Goal: Task Accomplishment & Management: Complete application form

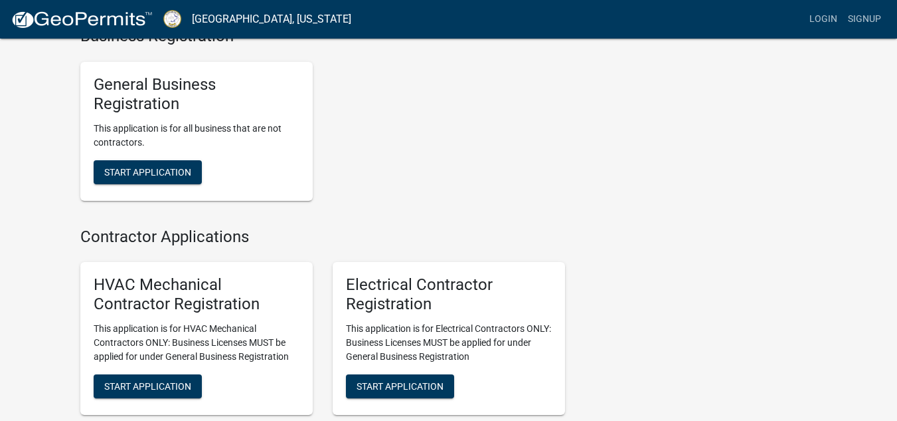
scroll to position [2407, 0]
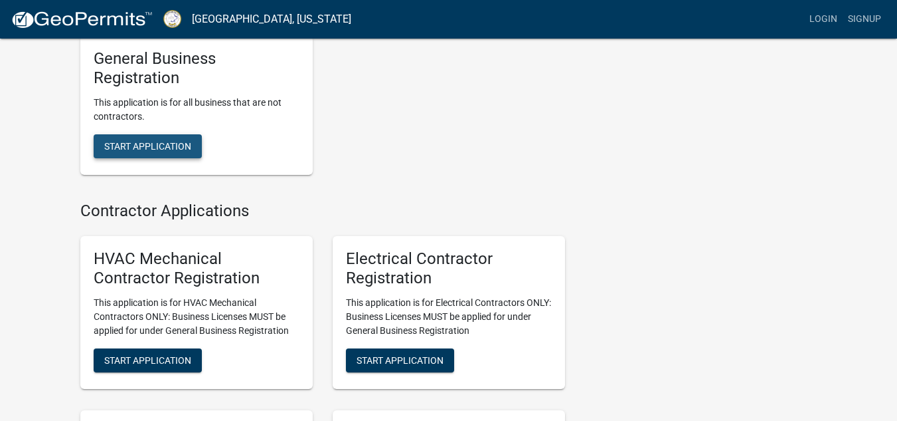
click at [184, 151] on span "Start Application" at bounding box center [147, 145] width 87 height 11
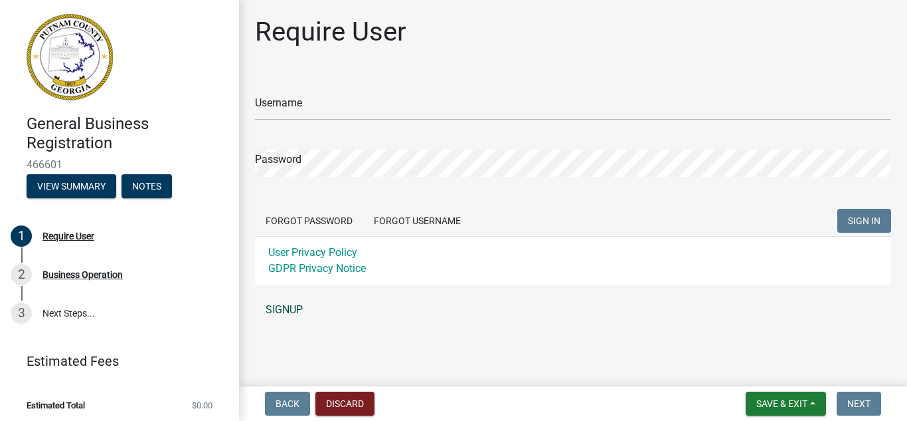
click at [288, 316] on link "SIGNUP" at bounding box center [573, 309] width 636 height 27
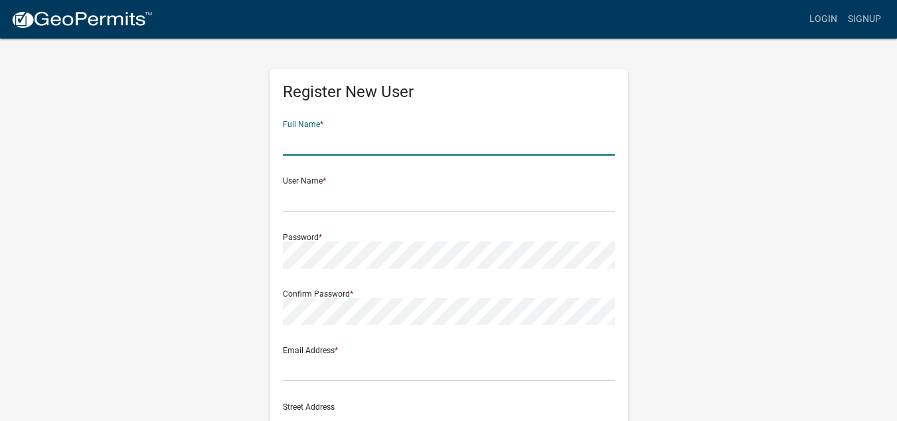
click at [369, 137] on input "text" at bounding box center [449, 141] width 332 height 27
type input "[PERSON_NAME]"
type input "[EMAIL_ADDRESS][DOMAIN_NAME]"
type input "[STREET_ADDRESS][PERSON_NAME]"
type input "Eatonton"
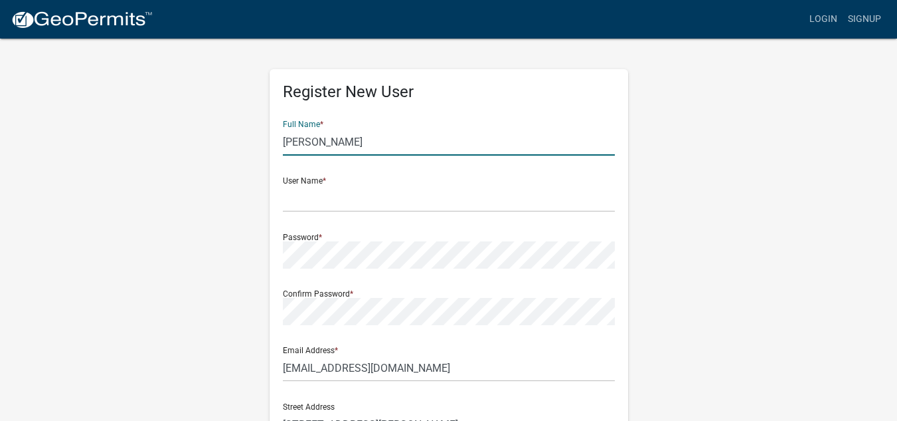
type input "GA"
type input "31024"
type input "4783022000"
type input "[PERSON_NAME]"
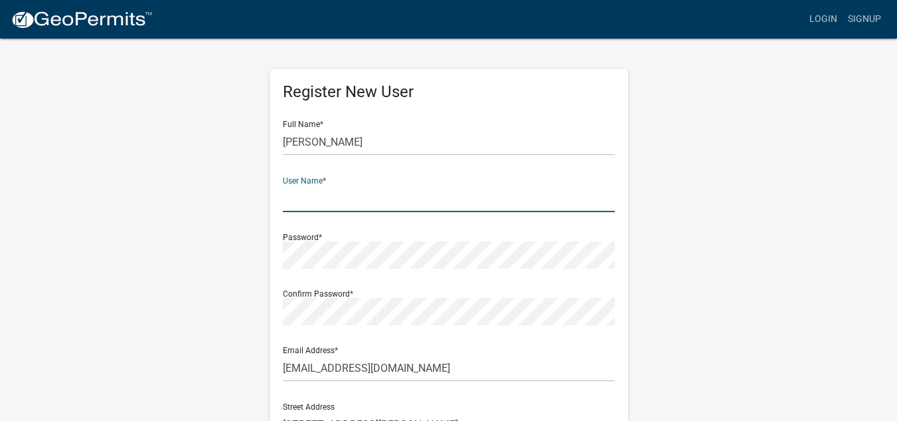
click at [298, 203] on input "text" at bounding box center [449, 198] width 332 height 27
type input "AlanieJones"
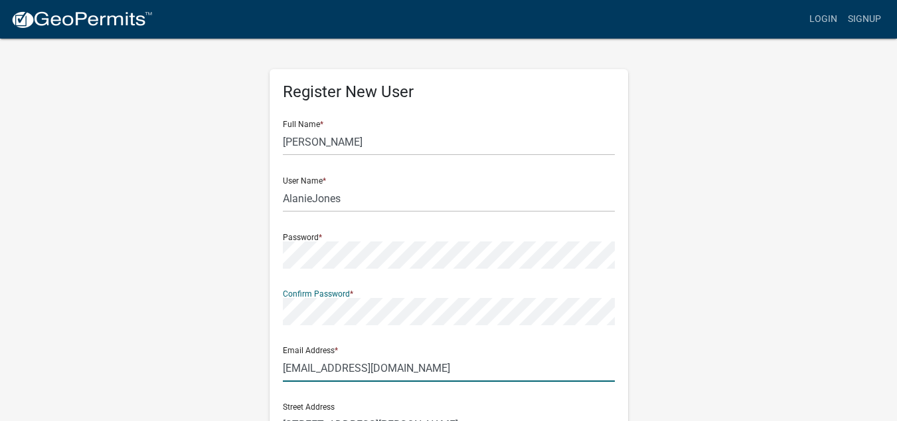
click at [481, 376] on input "[EMAIL_ADDRESS][DOMAIN_NAME]" at bounding box center [449, 367] width 332 height 27
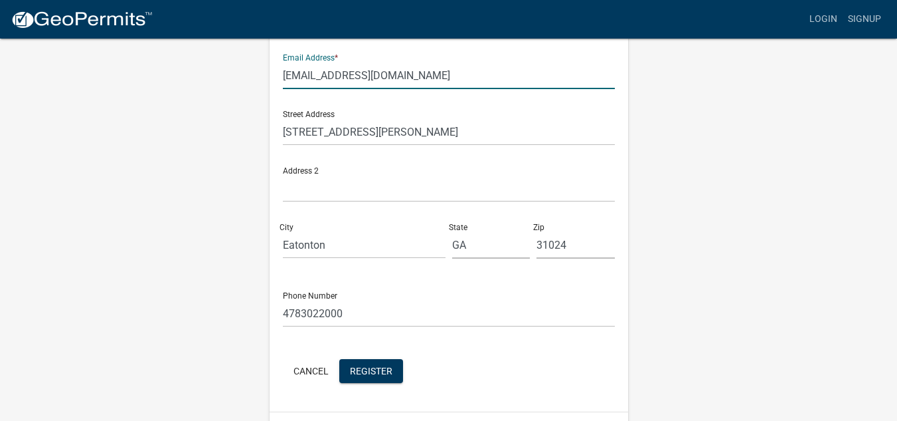
scroll to position [328, 0]
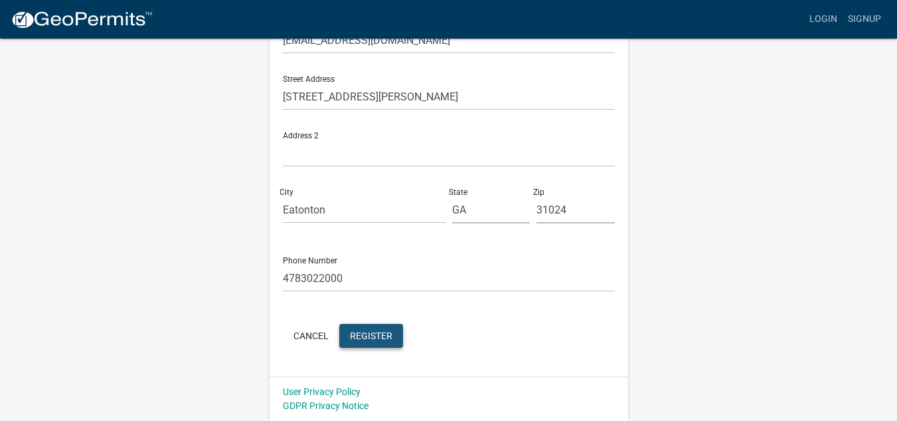
click at [371, 340] on span "Register" at bounding box center [371, 334] width 43 height 11
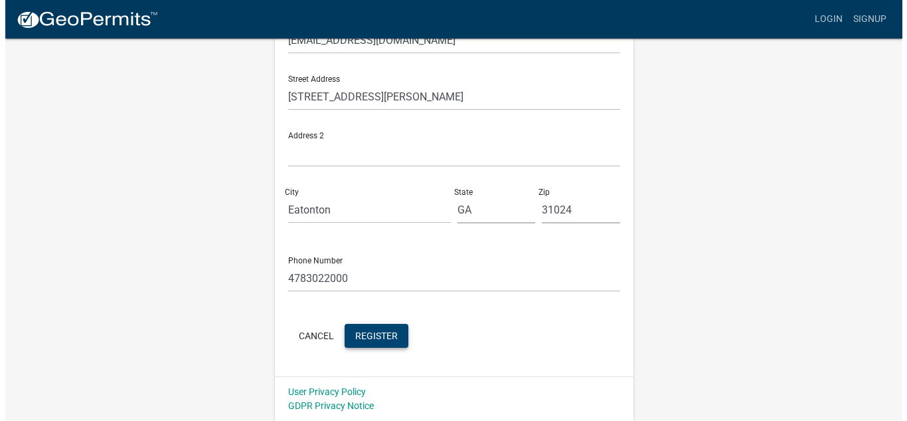
scroll to position [0, 0]
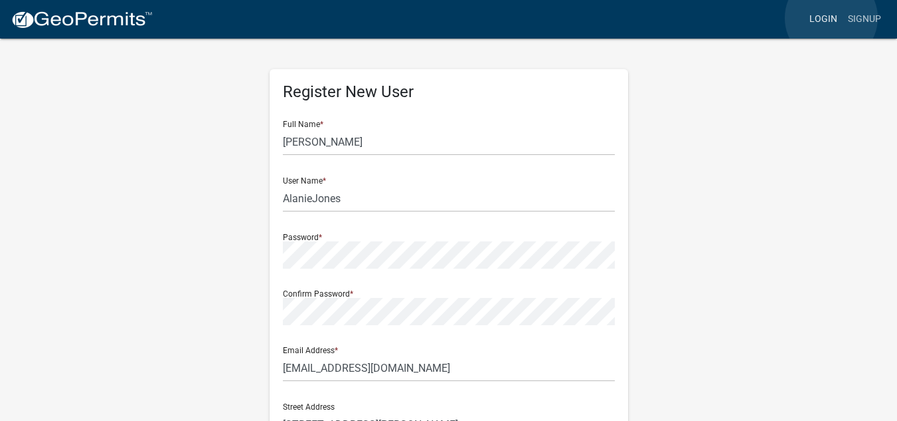
click at [832, 18] on link "Login" at bounding box center [823, 19] width 39 height 25
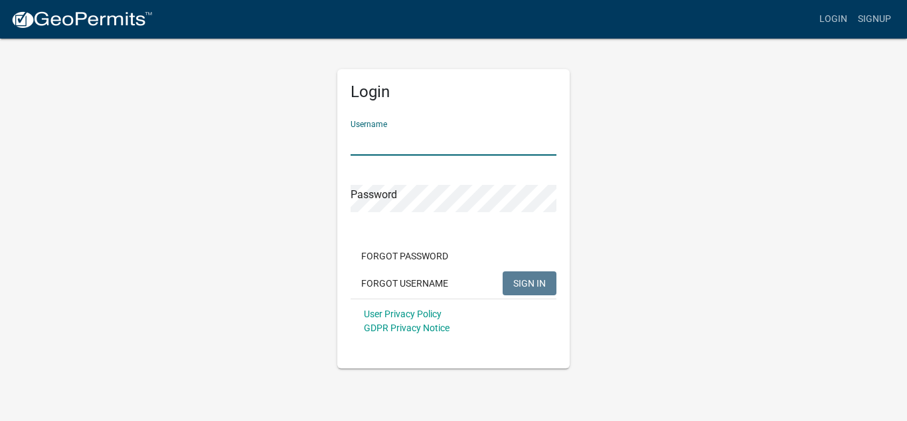
click at [417, 134] on input "Username" at bounding box center [454, 141] width 206 height 27
type input "AlanieJones"
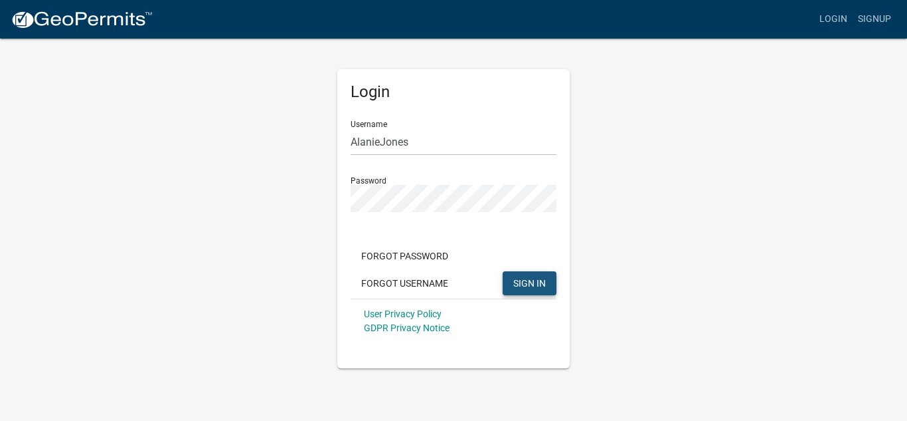
click at [541, 288] on span "SIGN IN" at bounding box center [530, 282] width 33 height 11
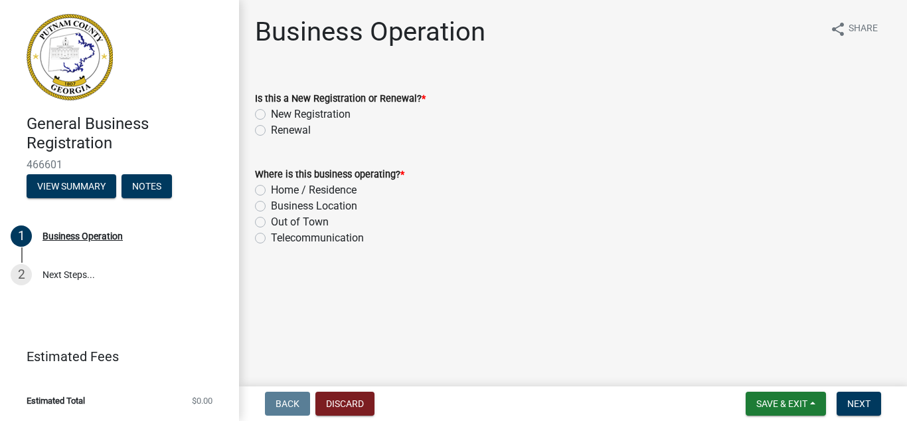
click at [271, 111] on label "New Registration" at bounding box center [311, 114] width 80 height 16
click at [271, 111] on input "New Registration" at bounding box center [275, 110] width 9 height 9
radio input "true"
click at [271, 193] on label "Home / Residence" at bounding box center [314, 190] width 86 height 16
click at [271, 191] on input "Home / Residence" at bounding box center [275, 186] width 9 height 9
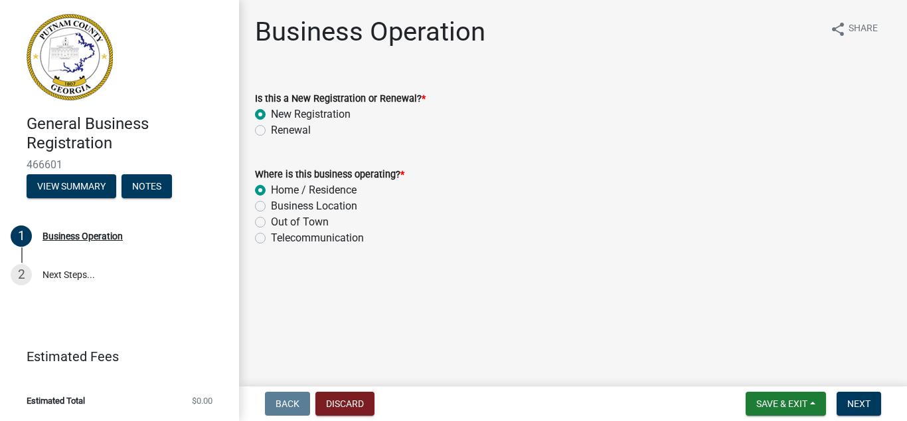
radio input "true"
click at [856, 405] on span "Next" at bounding box center [859, 403] width 23 height 11
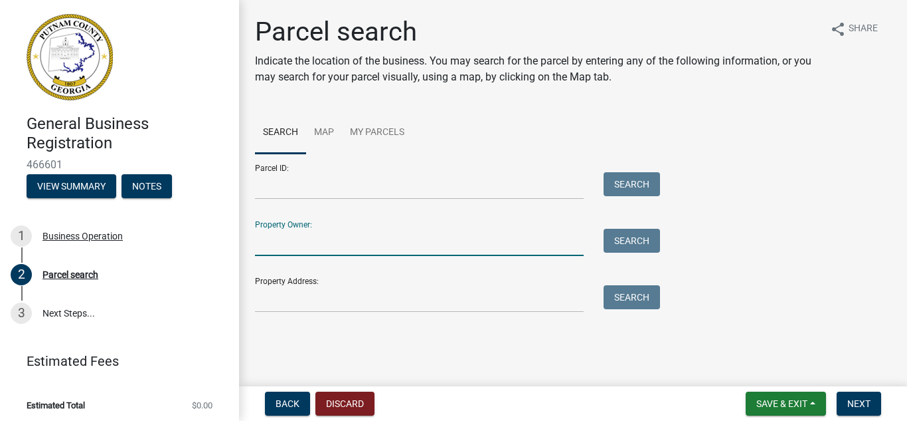
click at [331, 237] on input "Property Owner:" at bounding box center [419, 242] width 329 height 27
type input "[PERSON_NAME]"
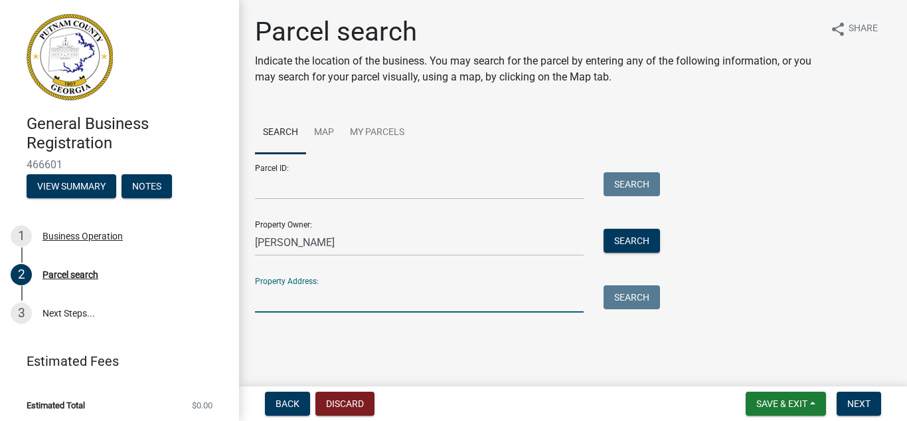
click at [324, 297] on input "Property Address:" at bounding box center [419, 298] width 329 height 27
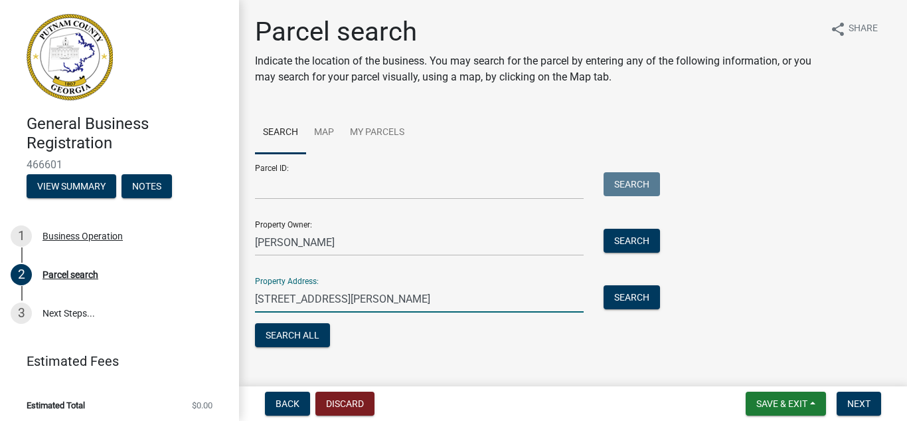
type input "[STREET_ADDRESS][PERSON_NAME]"
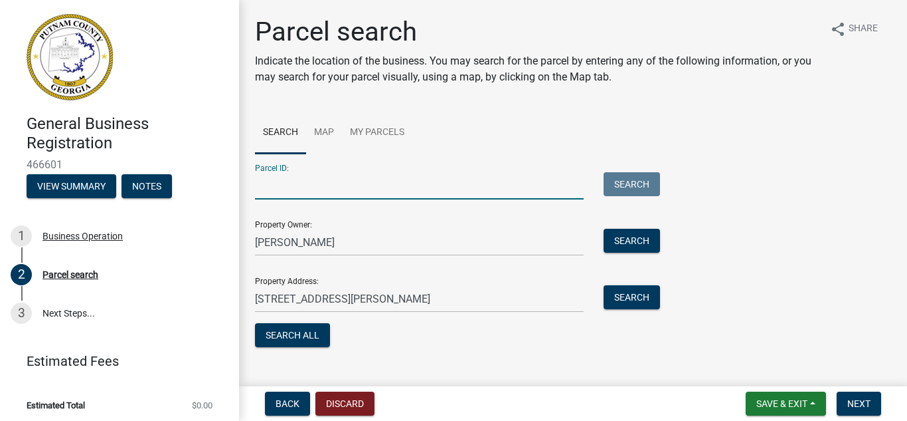
click at [312, 185] on input "Parcel ID:" at bounding box center [419, 185] width 329 height 27
click at [324, 339] on button "Search All" at bounding box center [292, 335] width 75 height 24
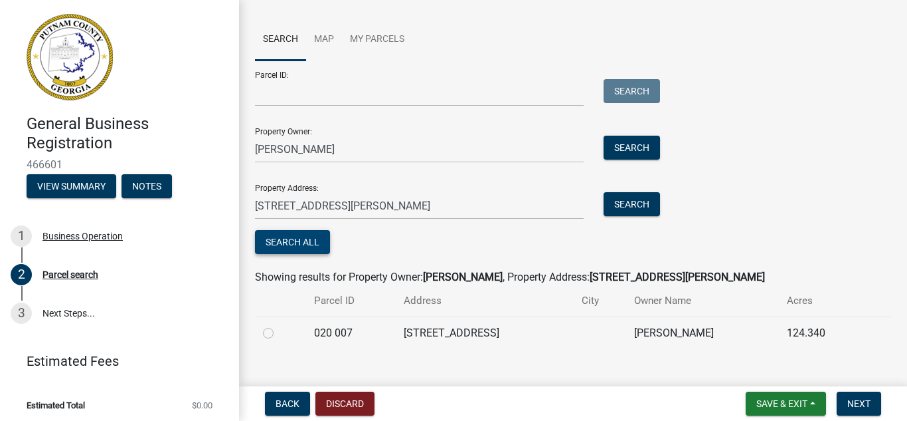
scroll to position [113, 0]
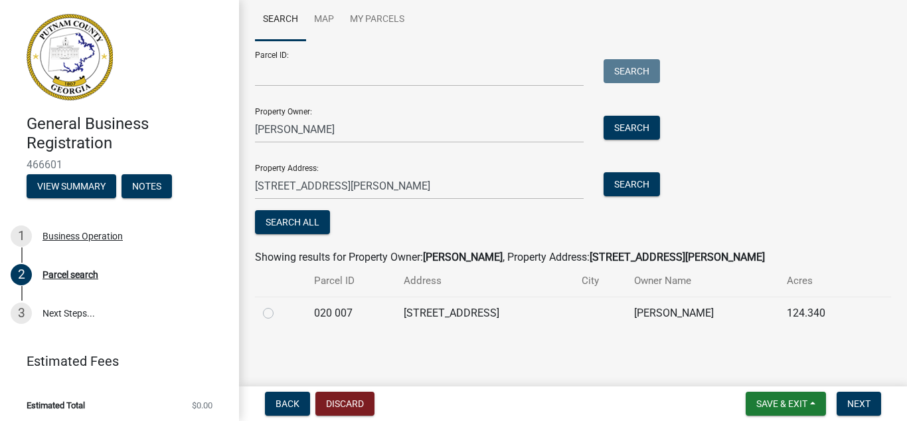
click at [274, 317] on div at bounding box center [280, 313] width 35 height 16
click at [279, 305] on label at bounding box center [279, 305] width 0 height 0
click at [279, 314] on 007 "radio" at bounding box center [283, 309] width 9 height 9
radio 007 "true"
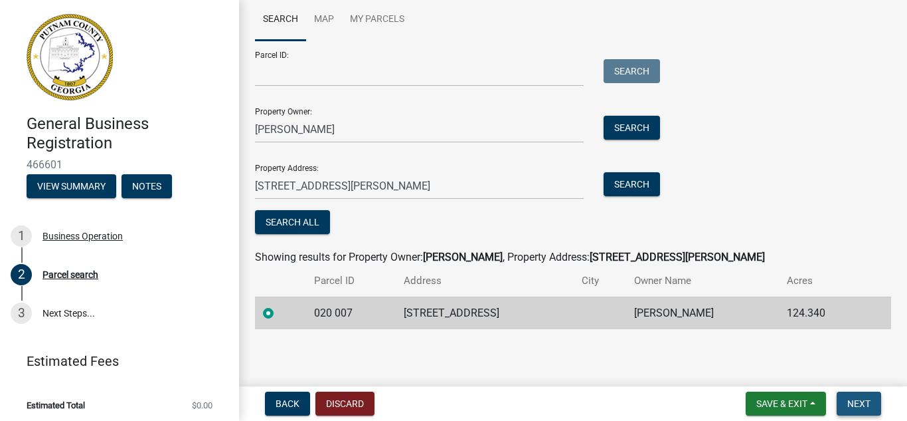
click at [852, 406] on span "Next" at bounding box center [859, 403] width 23 height 11
click at [310, 57] on div "Parcel ID: Search" at bounding box center [454, 64] width 399 height 46
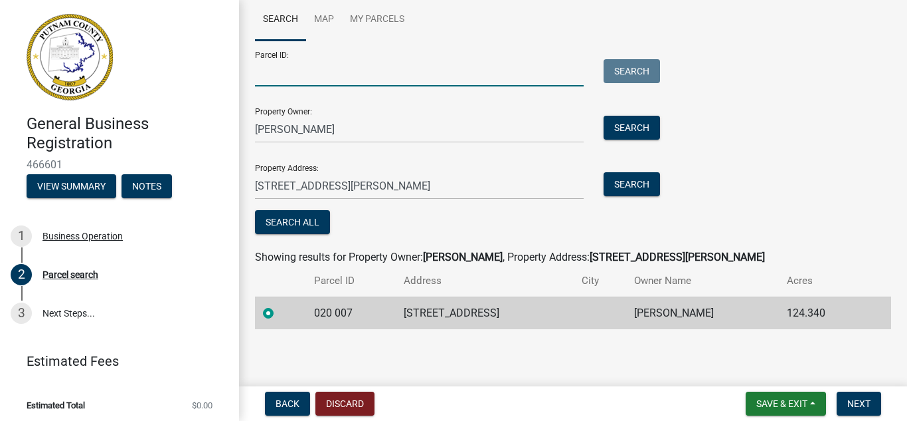
click at [314, 70] on input "Parcel ID:" at bounding box center [419, 72] width 329 height 27
type input "020007"
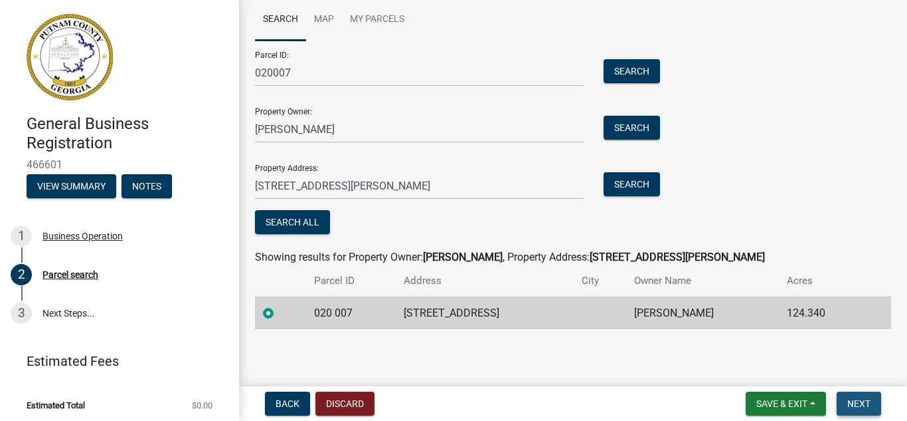
click at [854, 395] on button "Next" at bounding box center [859, 403] width 45 height 24
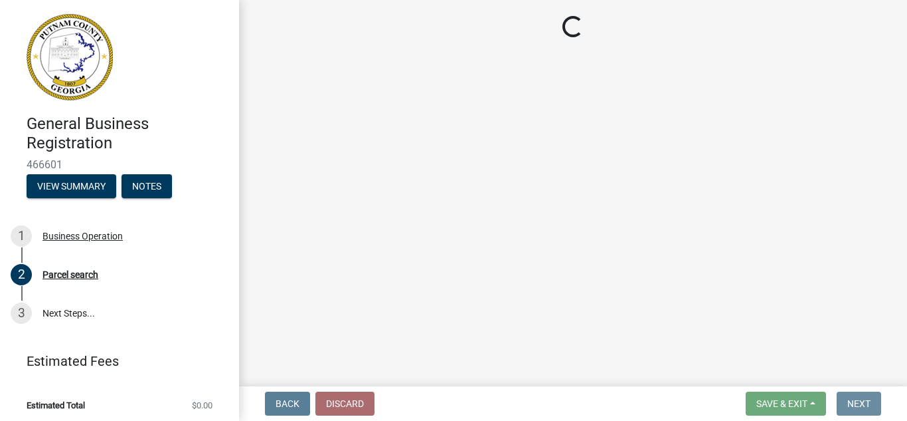
scroll to position [0, 0]
select select "GA"
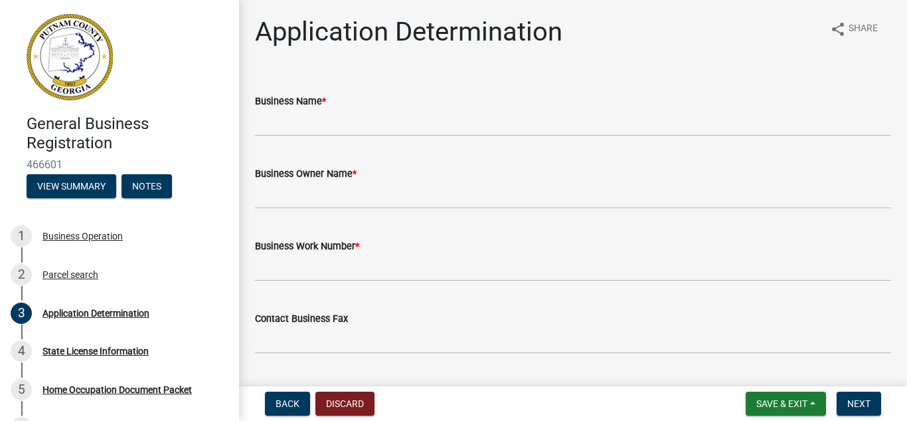
click at [377, 106] on div "Business Name *" at bounding box center [573, 101] width 636 height 16
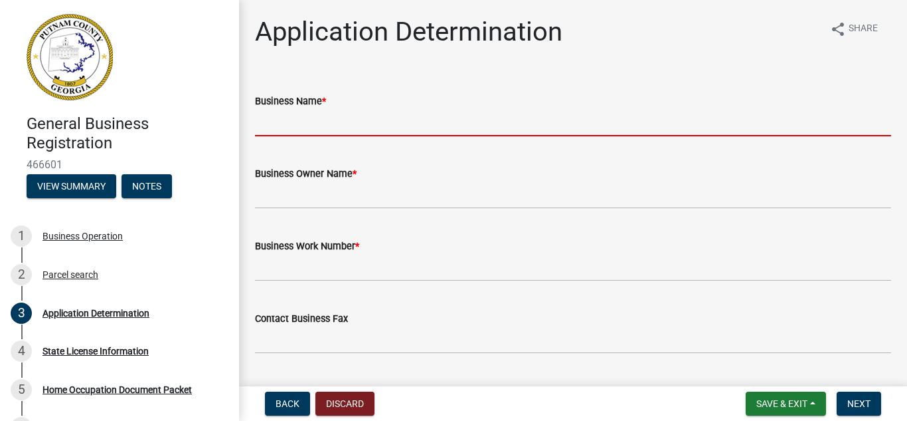
click at [377, 116] on input "Business Name *" at bounding box center [573, 122] width 636 height 27
type input "Peace of [PERSON_NAME]"
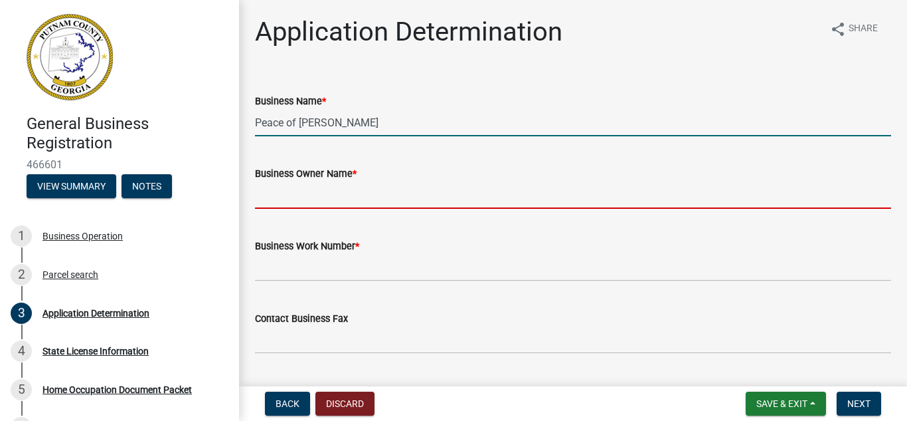
type input "[PERSON_NAME]"
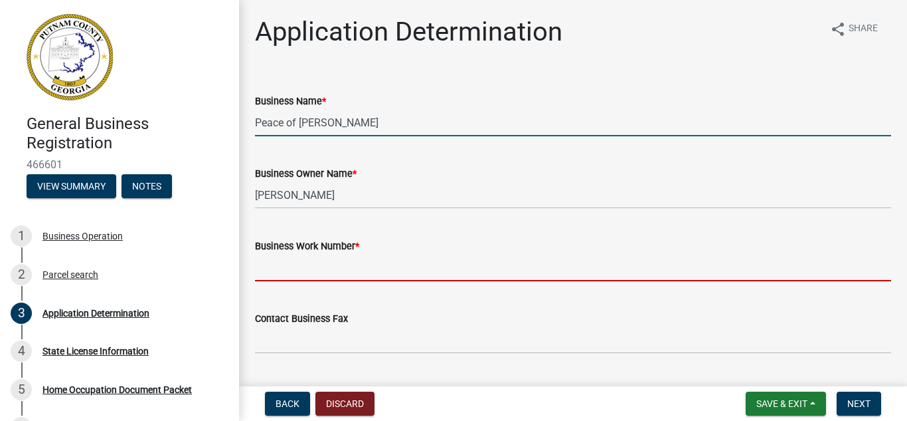
type input "4783022000"
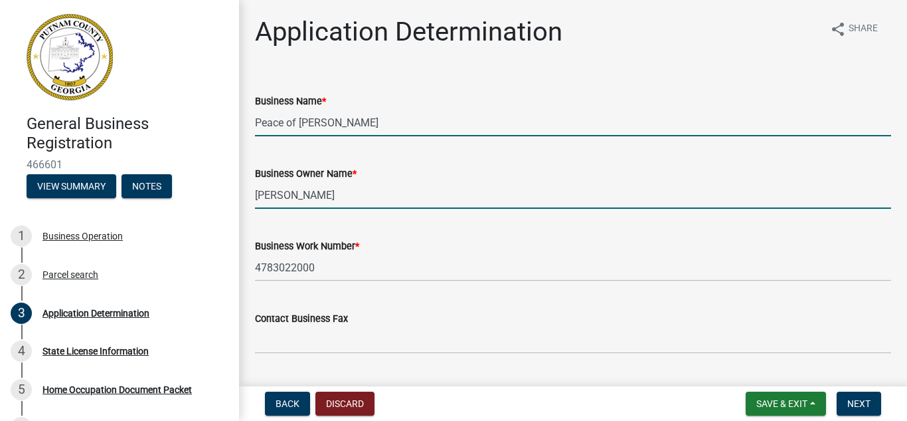
click at [365, 203] on input "[PERSON_NAME]" at bounding box center [573, 194] width 636 height 27
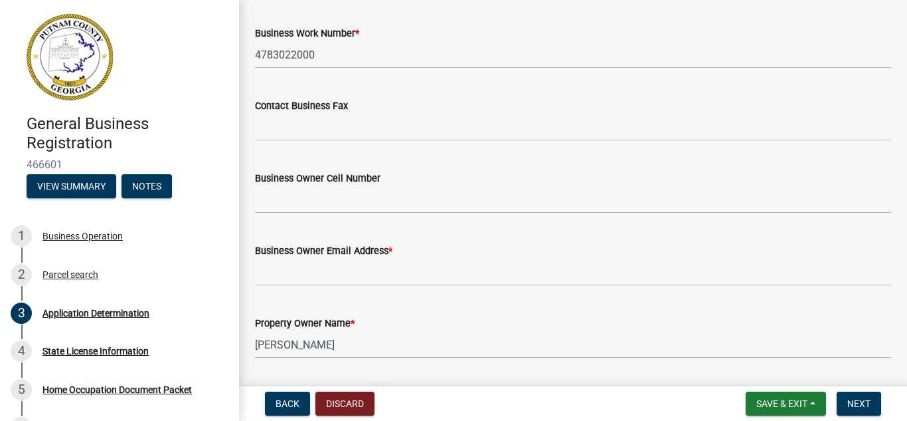
scroll to position [239, 0]
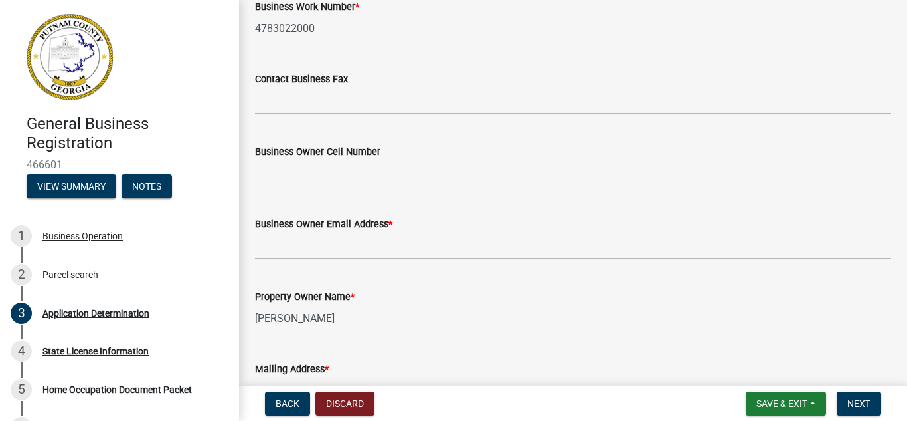
type input "[PERSON_NAME]"
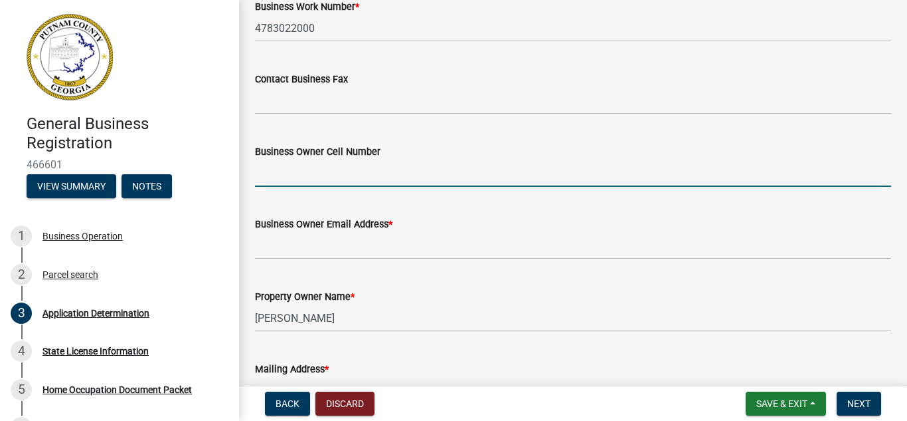
click at [484, 186] on input "Business Owner Cell Number" at bounding box center [573, 172] width 636 height 27
type input "4783022000"
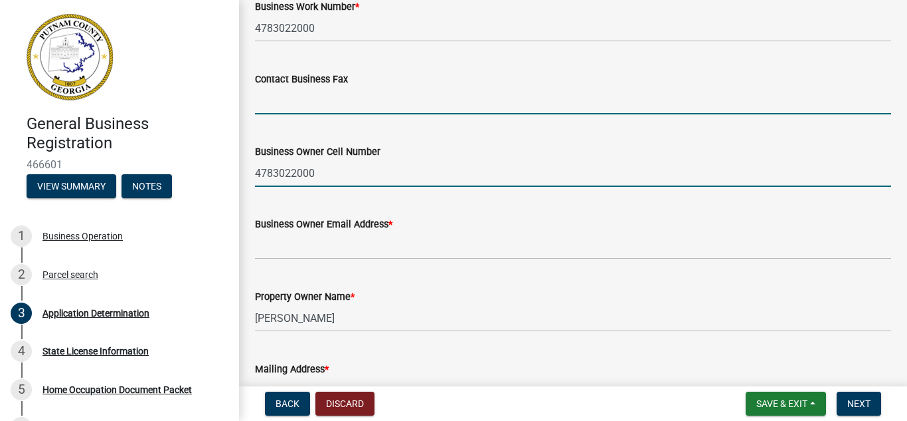
type input "Peace of [PERSON_NAME]"
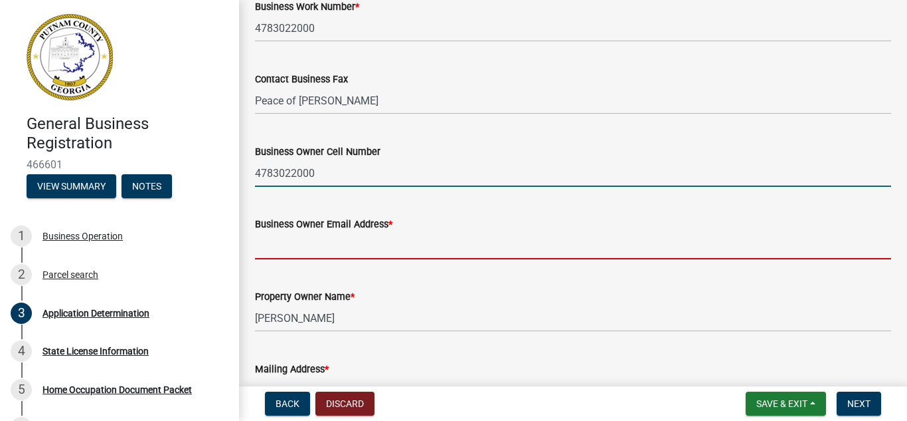
type input "[EMAIL_ADDRESS][DOMAIN_NAME]"
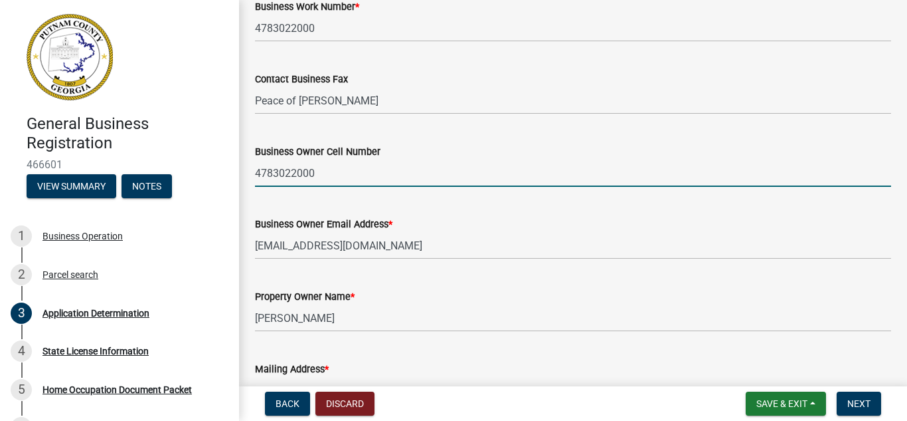
type input "[STREET_ADDRESS][PERSON_NAME]"
type input "Eatonton"
type input "GA"
type input "31024"
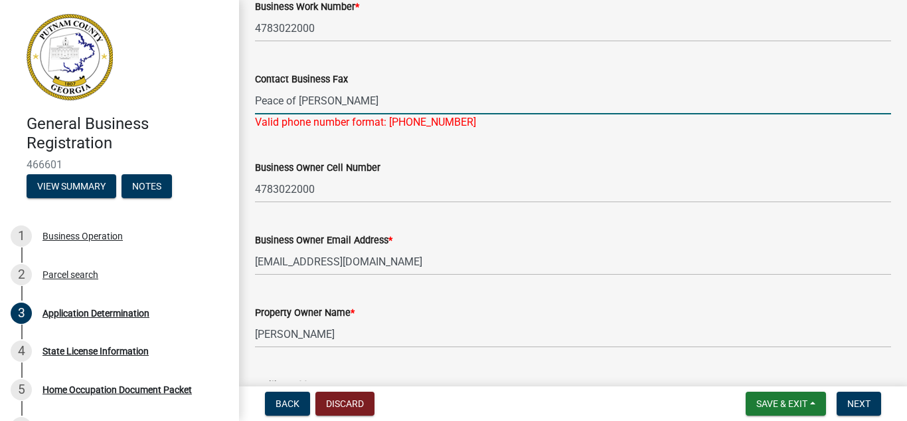
click at [393, 100] on input "Peace of [PERSON_NAME]" at bounding box center [573, 100] width 636 height 27
type input "P"
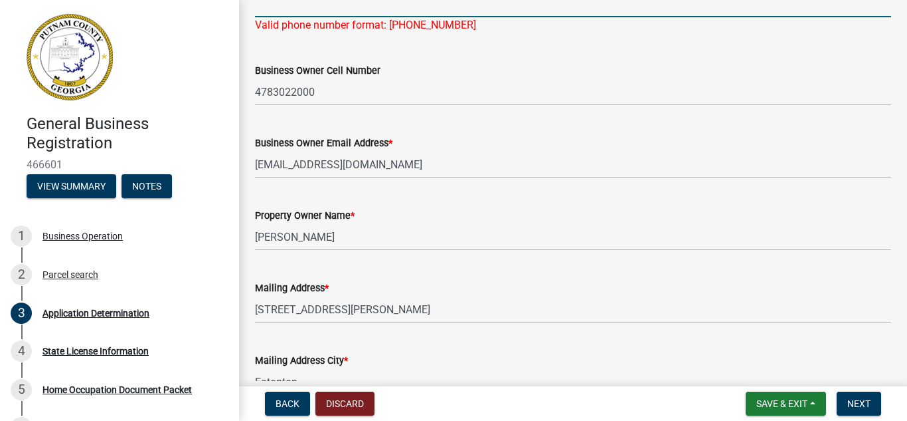
scroll to position [372, 0]
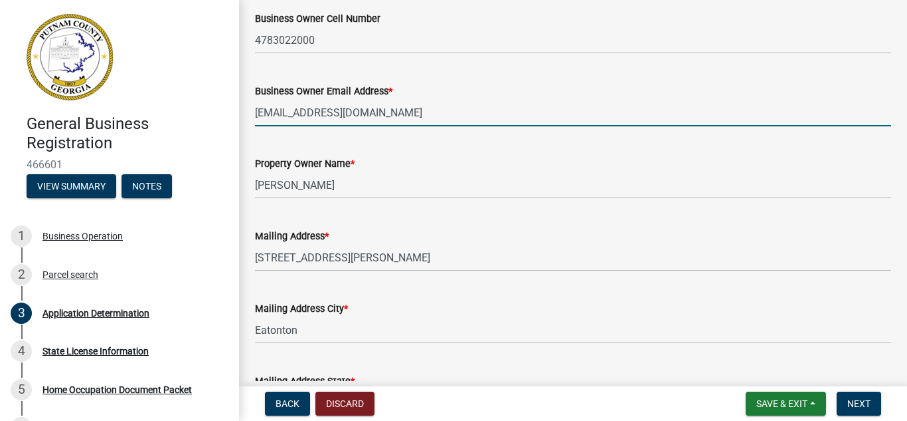
click at [426, 127] on wm-data-entity-input "Business Owner Email Address * [EMAIL_ADDRESS][DOMAIN_NAME]" at bounding box center [573, 100] width 636 height 72
type input "a"
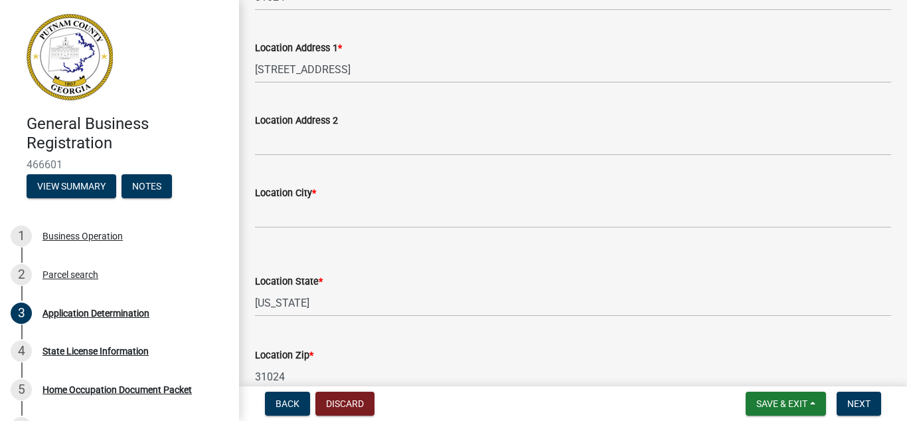
scroll to position [850, 0]
type input "[EMAIL_ADDRESS][DOMAIN_NAME]"
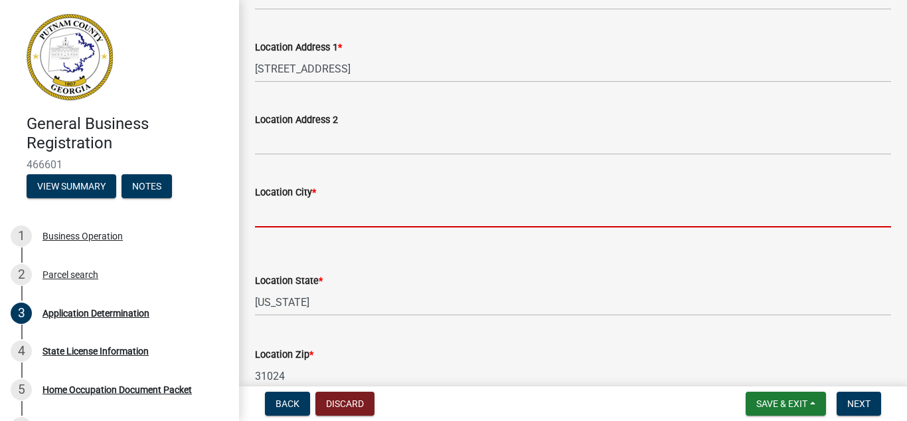
click at [415, 209] on input "Location City *" at bounding box center [573, 213] width 636 height 27
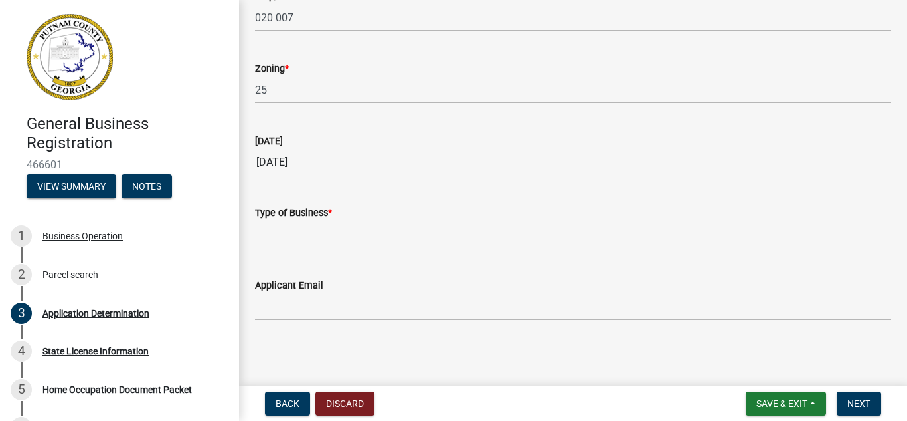
scroll to position [1283, 0]
type input "Eatonton"
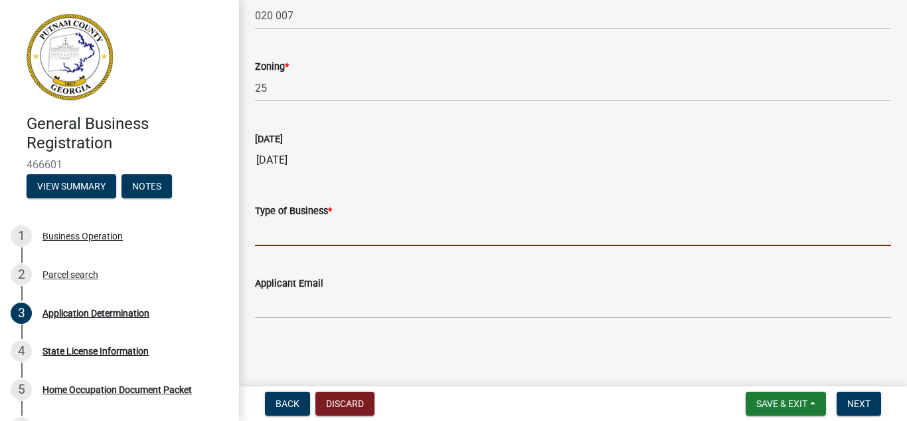
click at [558, 229] on input "Type of Business *" at bounding box center [573, 232] width 636 height 27
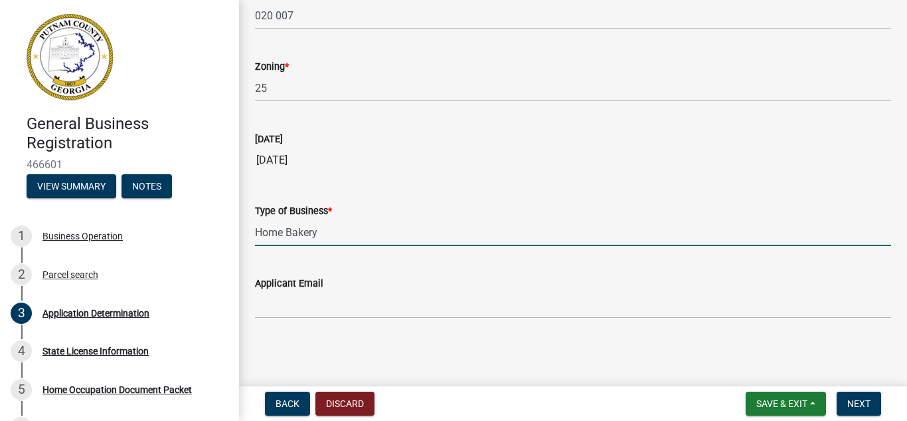
type input "Home Bakery"
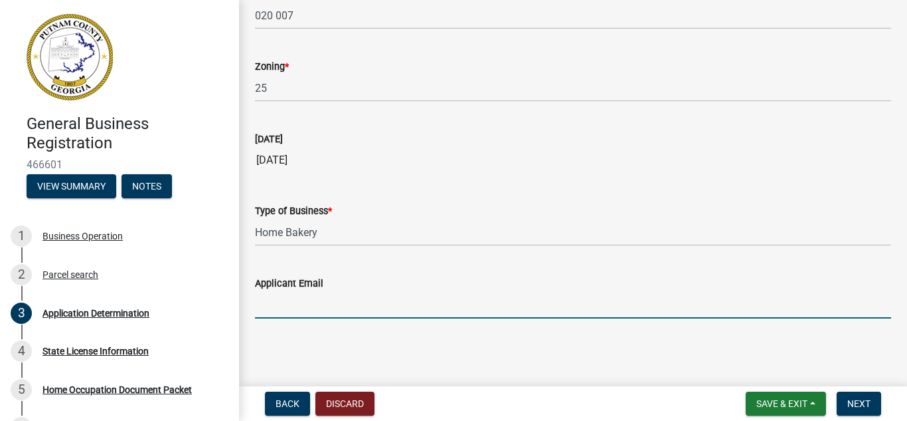
click at [413, 311] on input "Applicant Email" at bounding box center [573, 304] width 636 height 27
type input "[EMAIL_ADDRESS][DOMAIN_NAME]"
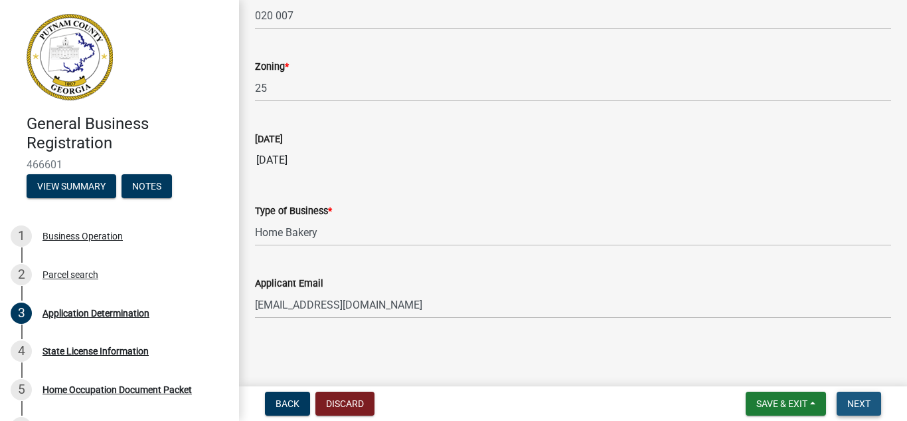
click at [856, 407] on span "Next" at bounding box center [859, 403] width 23 height 11
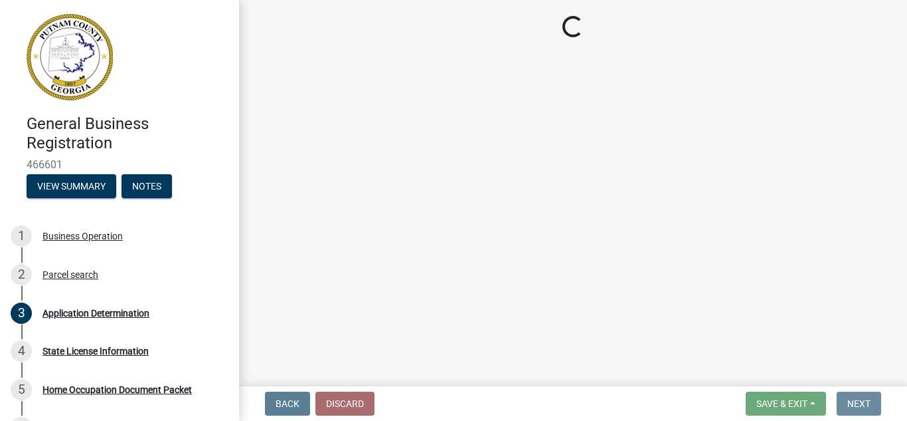
scroll to position [0, 0]
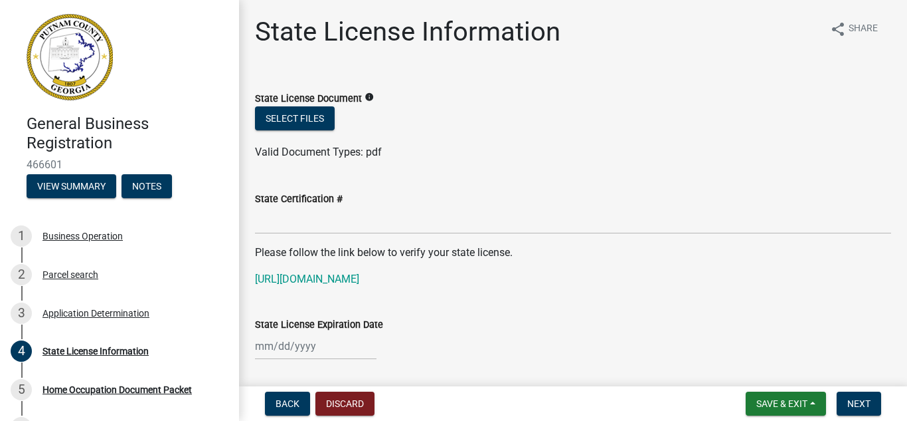
click at [688, 290] on wm-data-entity-input "Please follow the link below to verify your state license. [URL][DOMAIN_NAME]" at bounding box center [573, 270] width 636 height 53
click at [359, 282] on link "[URL][DOMAIN_NAME]" at bounding box center [307, 278] width 104 height 13
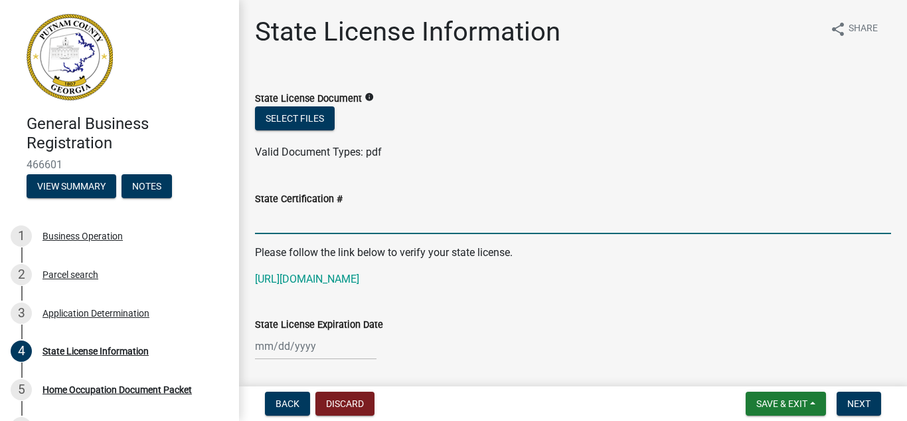
click at [328, 229] on input "State Certification #" at bounding box center [573, 220] width 636 height 27
click at [365, 99] on icon "info" at bounding box center [369, 96] width 9 height 9
click at [413, 227] on input "State Certification #" at bounding box center [573, 220] width 636 height 27
type input "4896936"
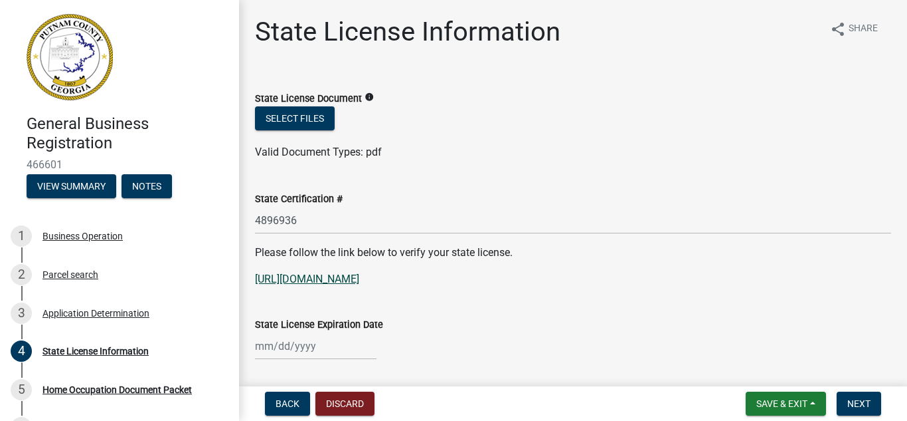
click at [359, 278] on link "[URL][DOMAIN_NAME]" at bounding box center [307, 278] width 104 height 13
click at [321, 349] on div at bounding box center [316, 345] width 122 height 27
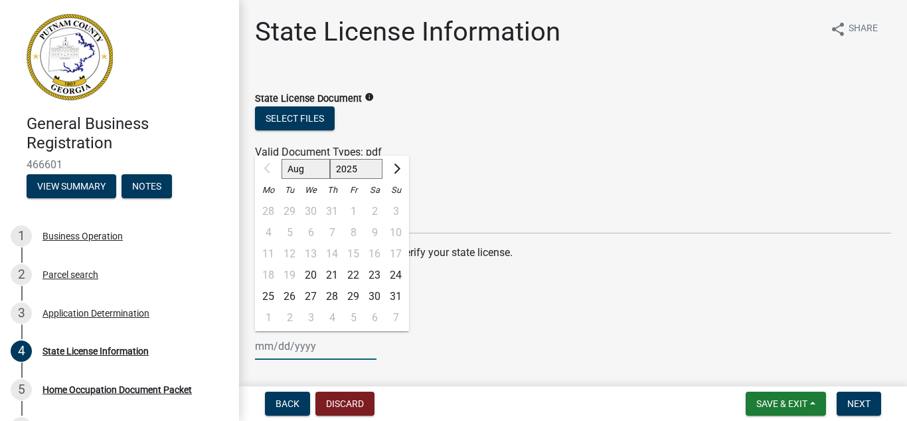
click at [312, 164] on select "Aug Sep Oct Nov Dec" at bounding box center [306, 169] width 48 height 20
select select "12"
click at [282, 159] on select "Aug Sep Oct Nov Dec" at bounding box center [306, 169] width 48 height 20
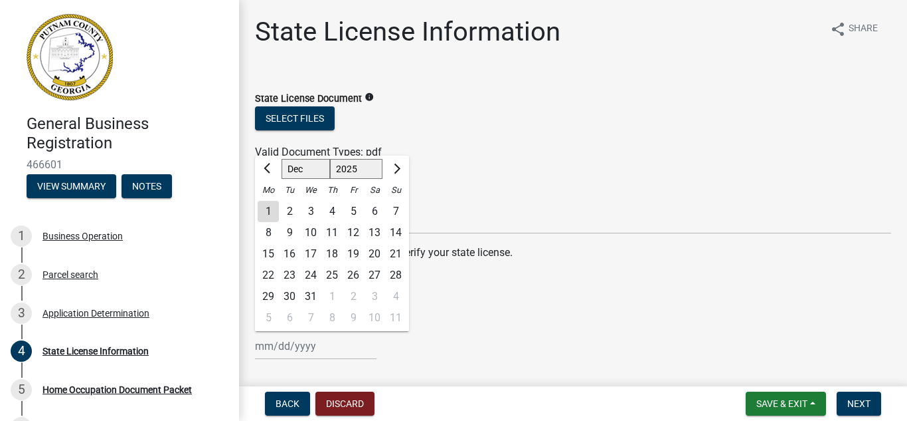
click at [308, 292] on div "31" at bounding box center [310, 296] width 21 height 21
type input "[DATE]"
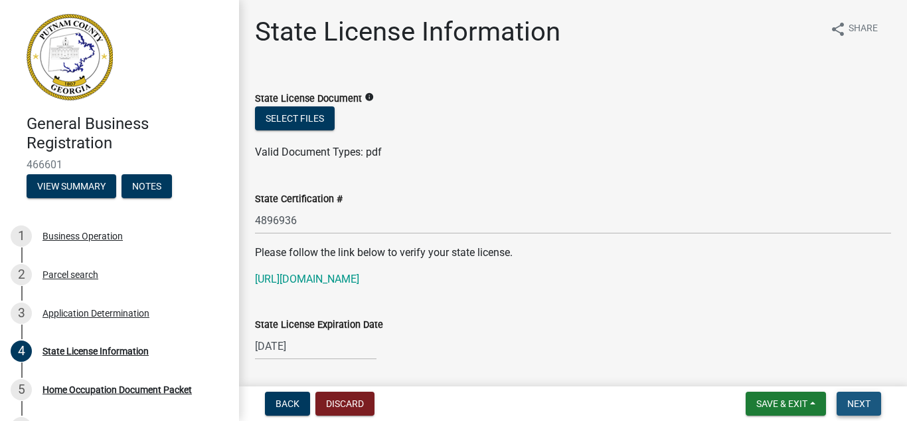
click at [869, 405] on span "Next" at bounding box center [859, 403] width 23 height 11
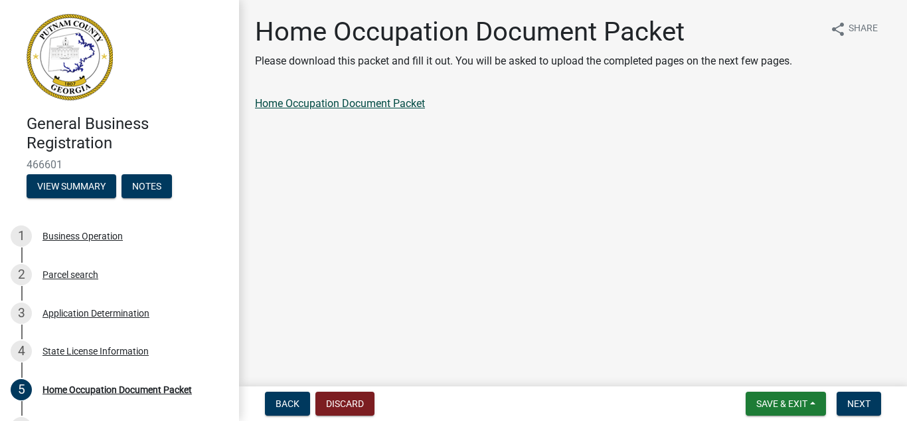
click at [368, 108] on link "Home Occupation Document Packet" at bounding box center [340, 103] width 170 height 13
click at [860, 401] on span "Next" at bounding box center [859, 403] width 23 height 11
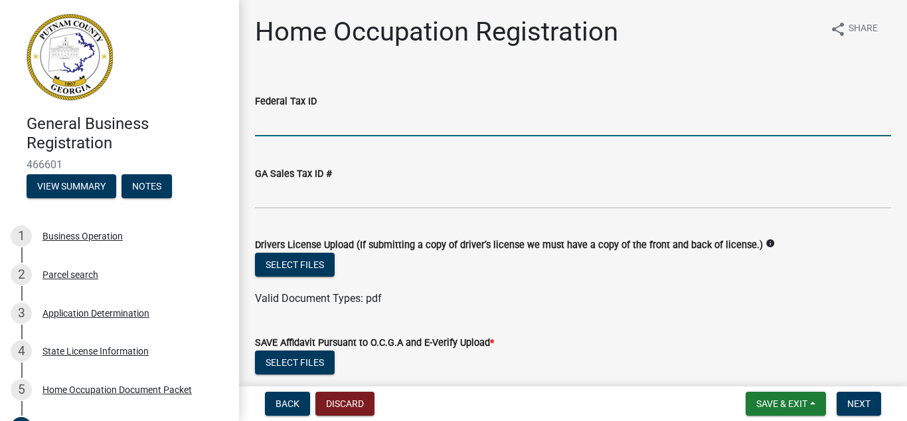
click at [516, 126] on input "Federal Tax ID" at bounding box center [573, 122] width 636 height 27
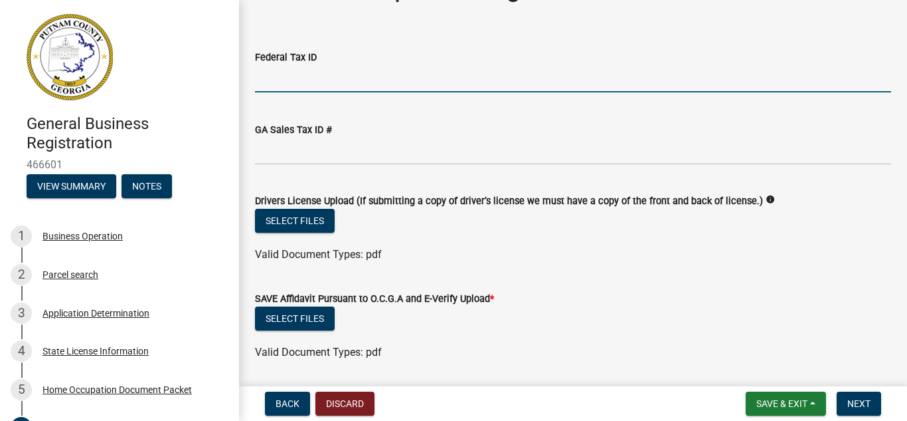
scroll to position [53, 0]
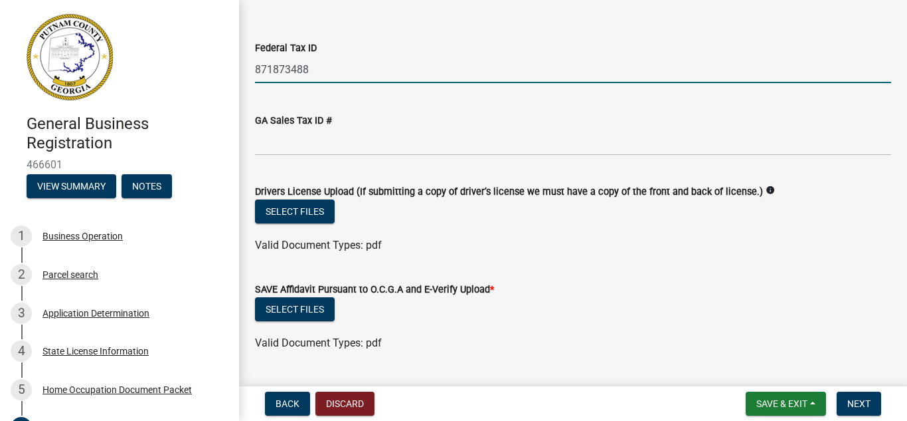
type input "871873488"
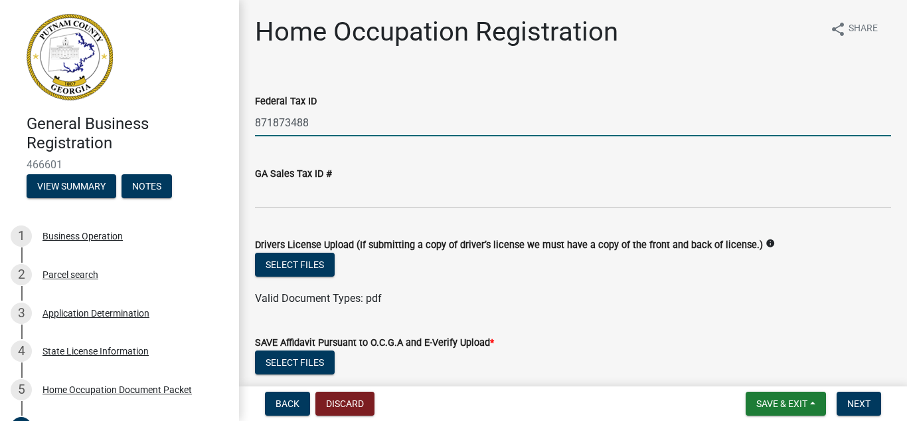
scroll to position [333, 0]
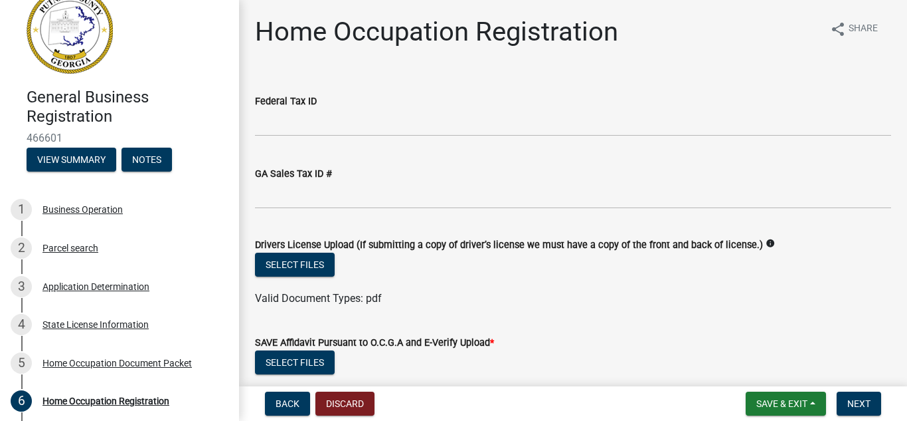
scroll to position [53, 0]
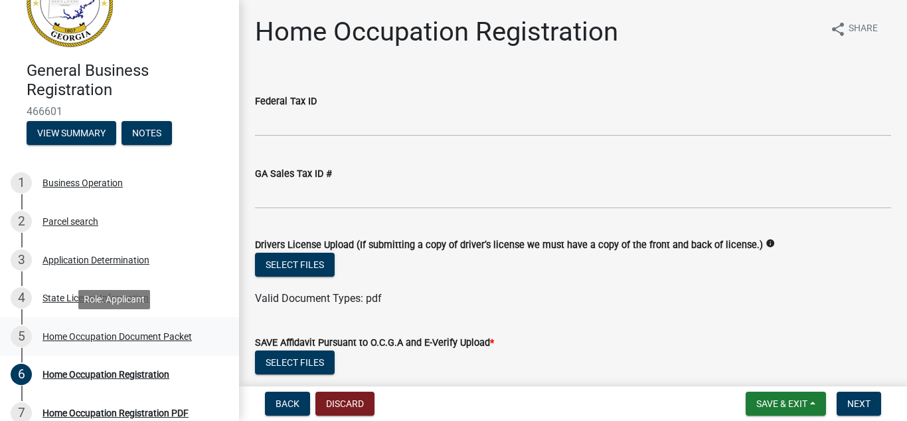
click at [153, 329] on div "5 Home Occupation Document Packet" at bounding box center [114, 336] width 207 height 21
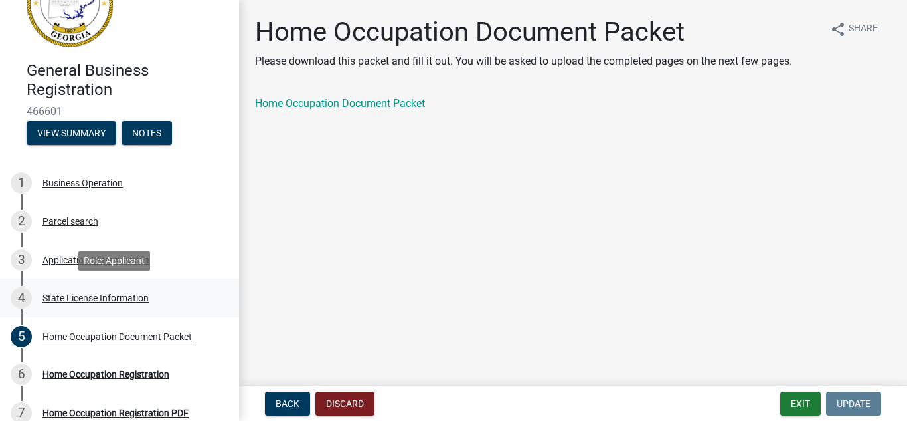
click at [122, 299] on div "State License Information" at bounding box center [96, 297] width 106 height 9
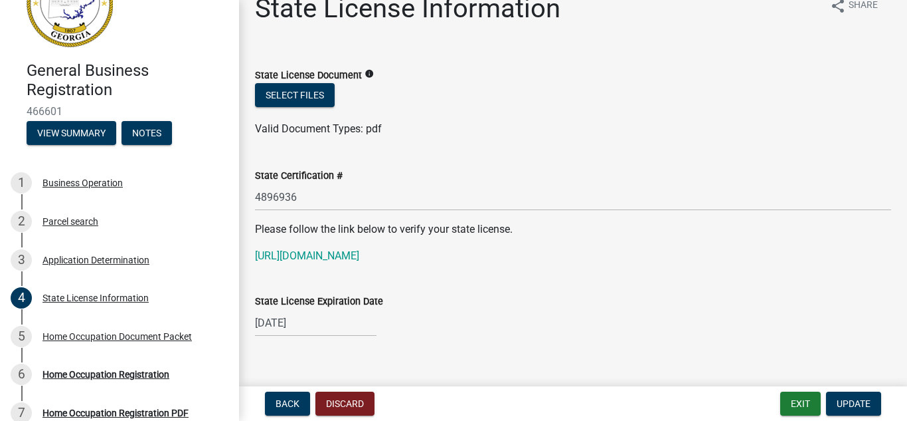
scroll to position [43, 0]
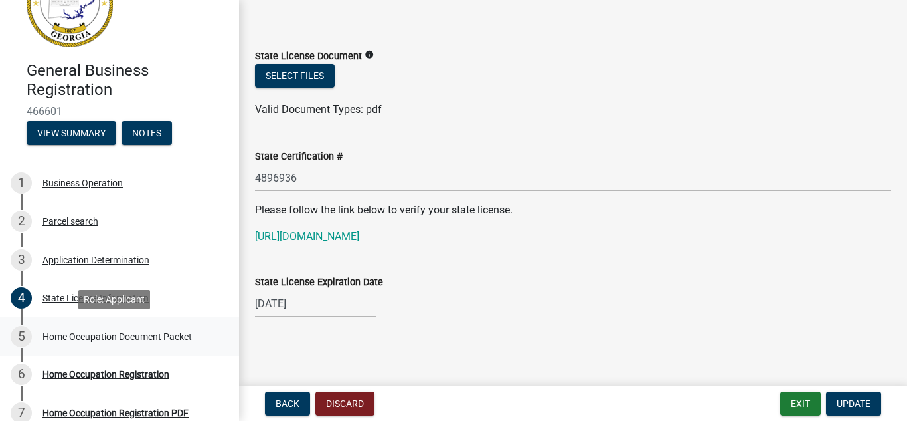
click at [128, 342] on div "5 Home Occupation Document Packet" at bounding box center [114, 336] width 207 height 21
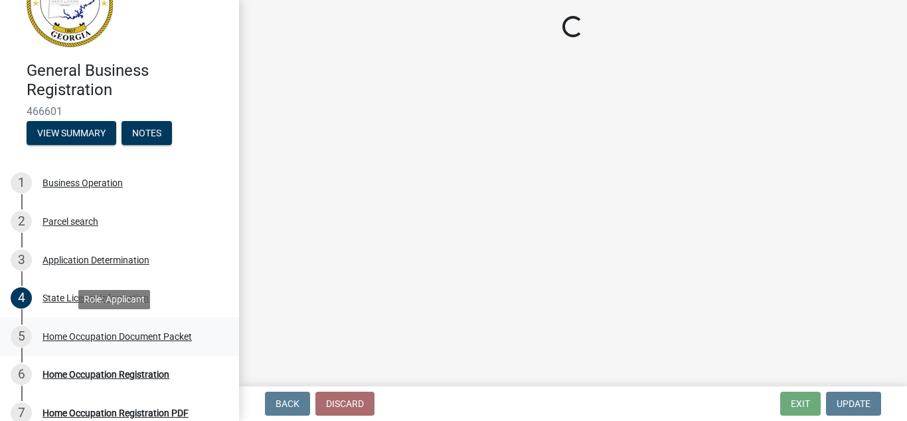
scroll to position [0, 0]
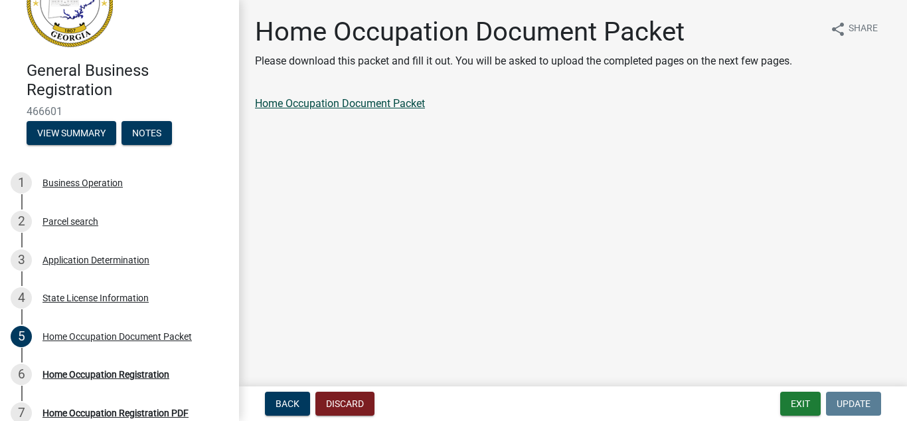
click at [370, 108] on link "Home Occupation Document Packet" at bounding box center [340, 103] width 170 height 13
click at [102, 268] on div "3 Application Determination" at bounding box center [114, 259] width 207 height 21
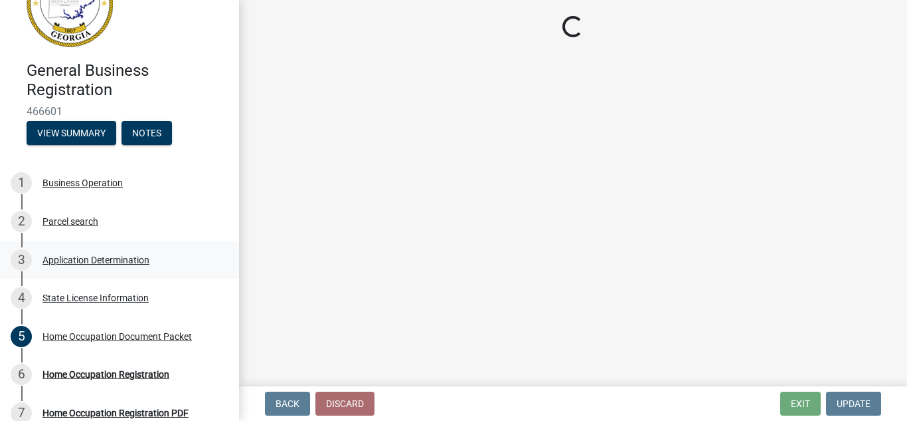
select select "GA"
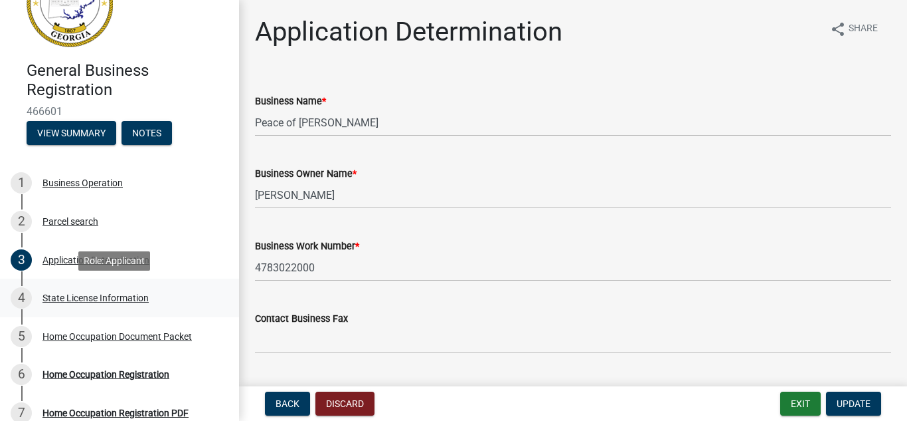
click at [100, 296] on div "State License Information" at bounding box center [96, 297] width 106 height 9
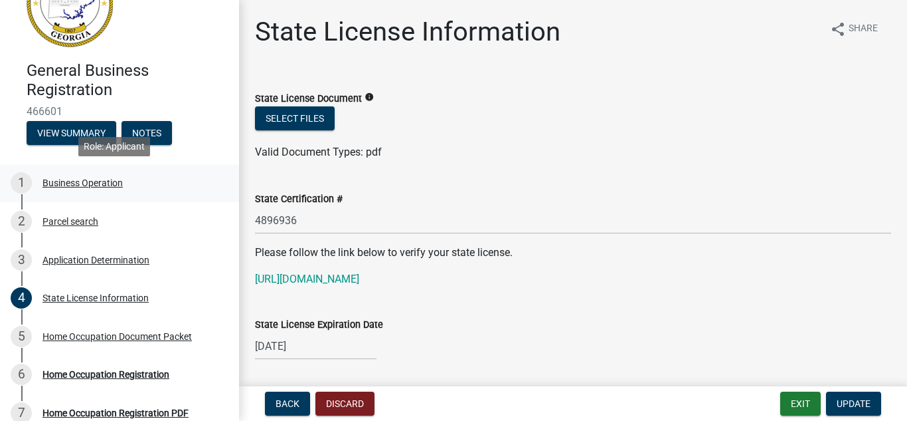
click at [73, 195] on link "1 Business Operation" at bounding box center [119, 183] width 239 height 39
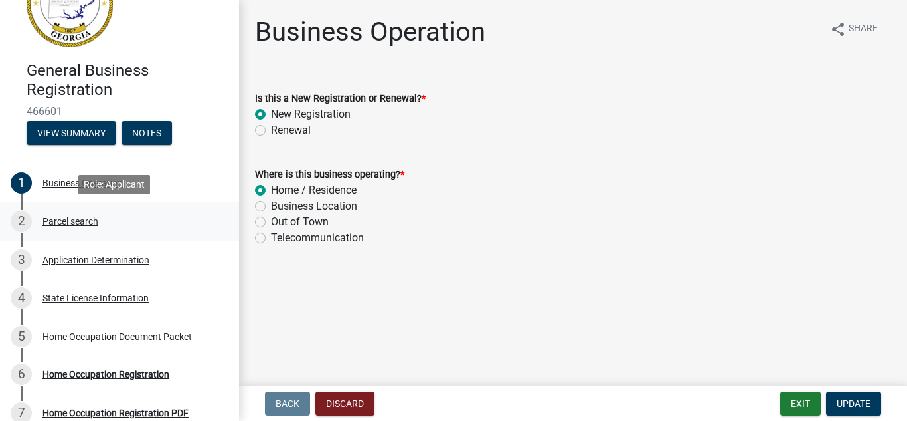
click at [84, 219] on div "Parcel search" at bounding box center [71, 221] width 56 height 9
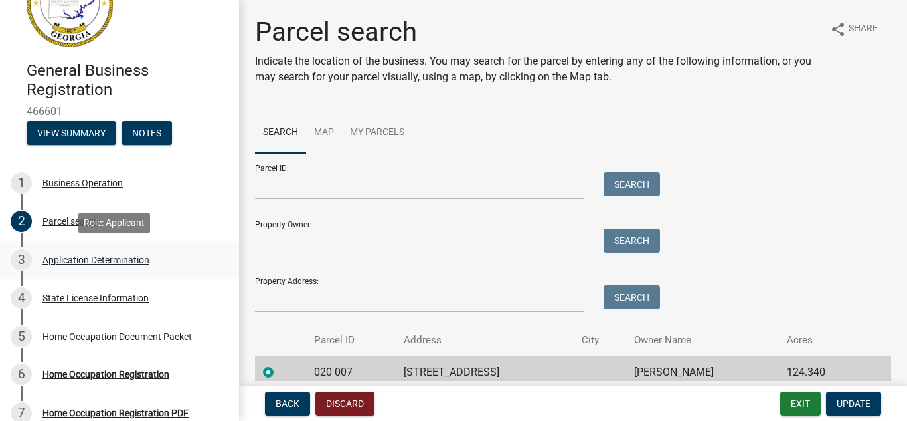
click at [79, 250] on div "3 Application Determination" at bounding box center [114, 259] width 207 height 21
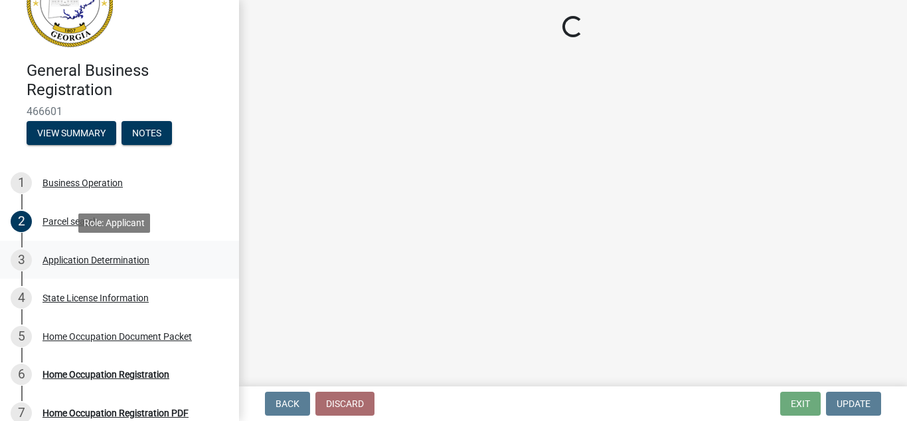
select select "GA"
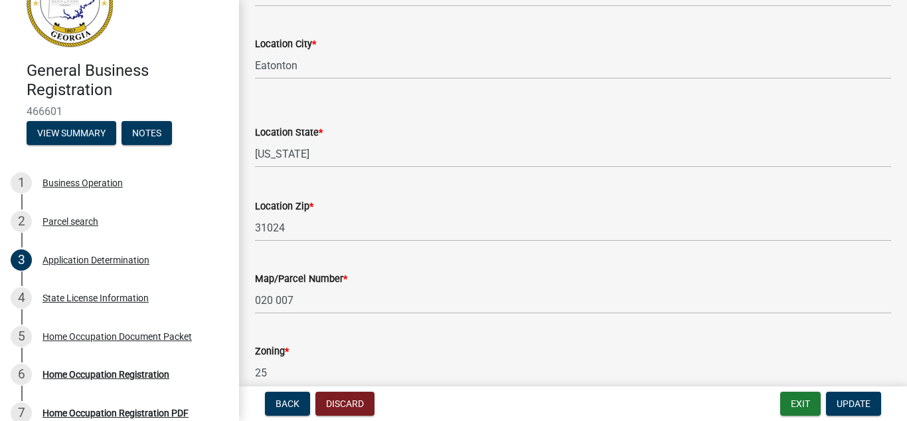
scroll to position [1283, 0]
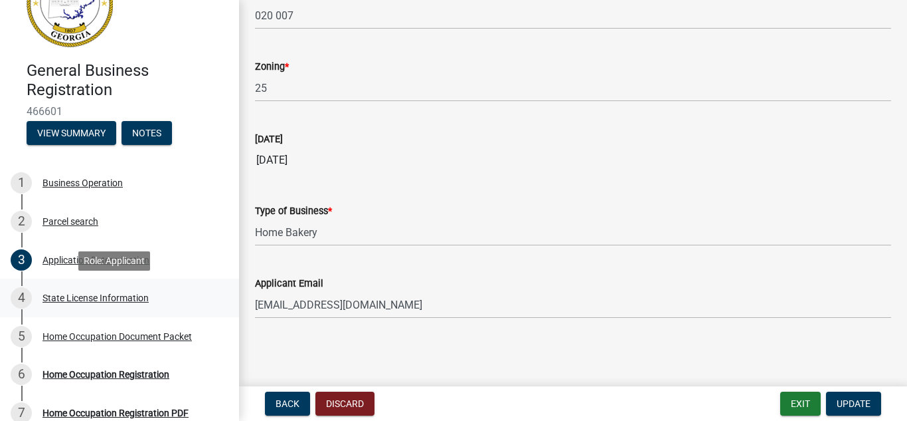
click at [94, 288] on div "4 State License Information" at bounding box center [114, 297] width 207 height 21
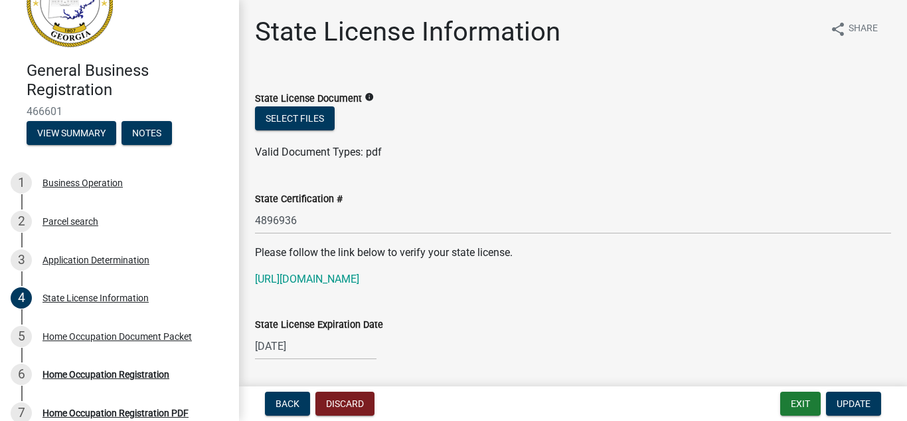
scroll to position [43, 0]
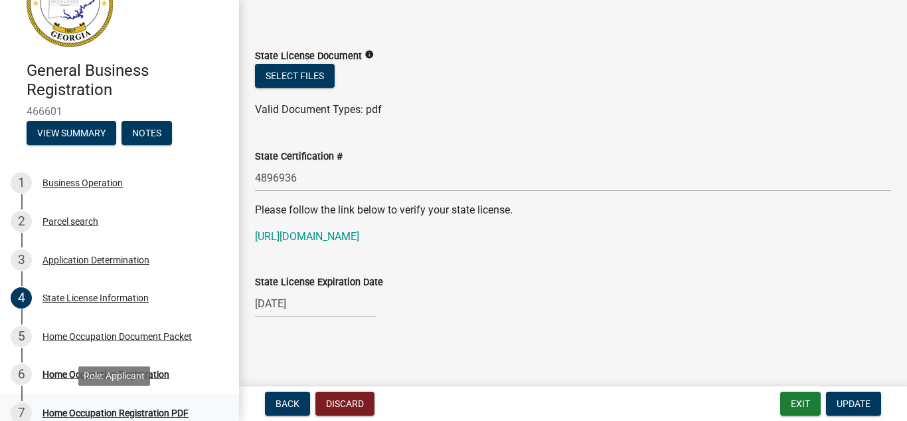
click at [169, 411] on div "Home Occupation Registration PDF" at bounding box center [116, 412] width 146 height 9
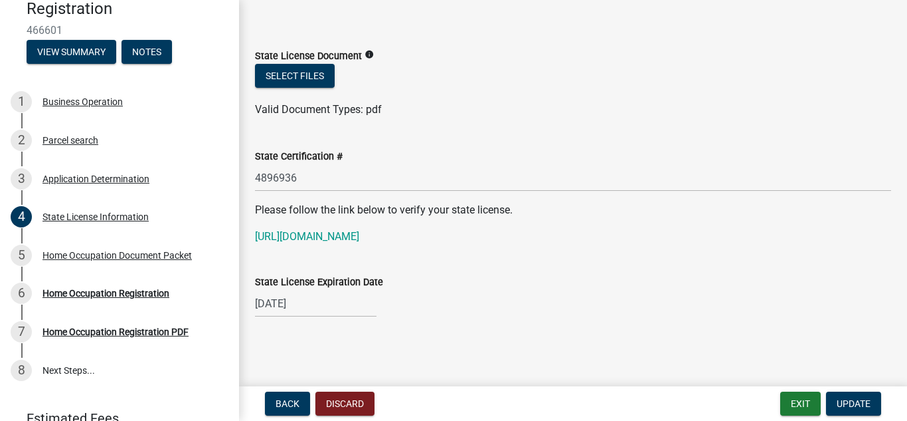
scroll to position [159, 0]
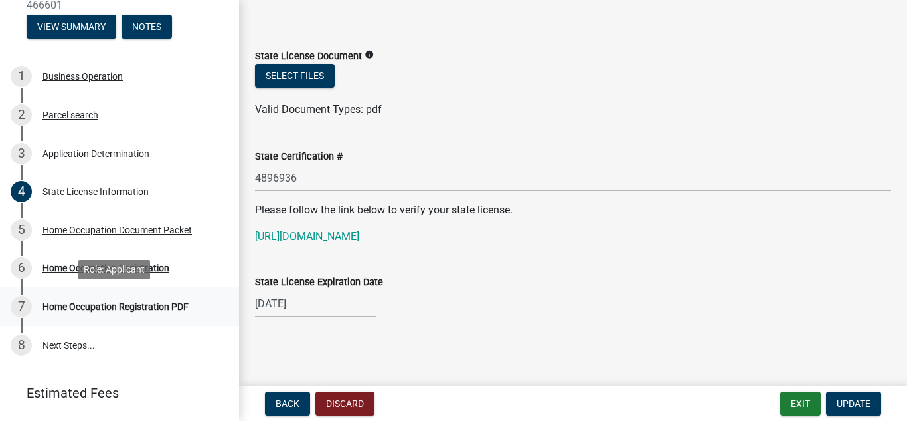
click at [113, 302] on div "Home Occupation Registration PDF" at bounding box center [116, 306] width 146 height 9
click at [154, 302] on div "Home Occupation Registration PDF" at bounding box center [116, 306] width 146 height 9
click at [125, 221] on div "5 Home Occupation Document Packet" at bounding box center [114, 229] width 207 height 21
